Goal: Navigation & Orientation: Go to known website

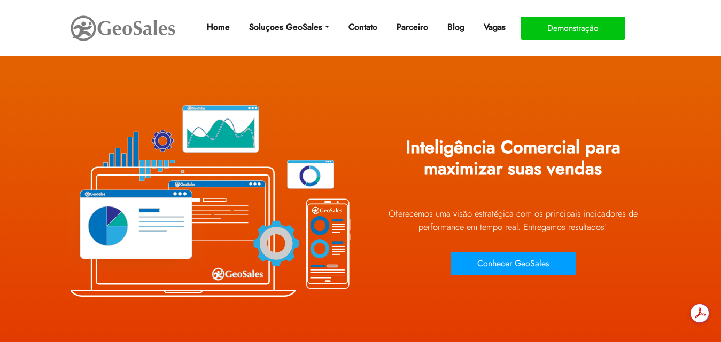
click at [138, 27] on img at bounding box center [122, 28] width 107 height 30
